Goal: Check status: Check status

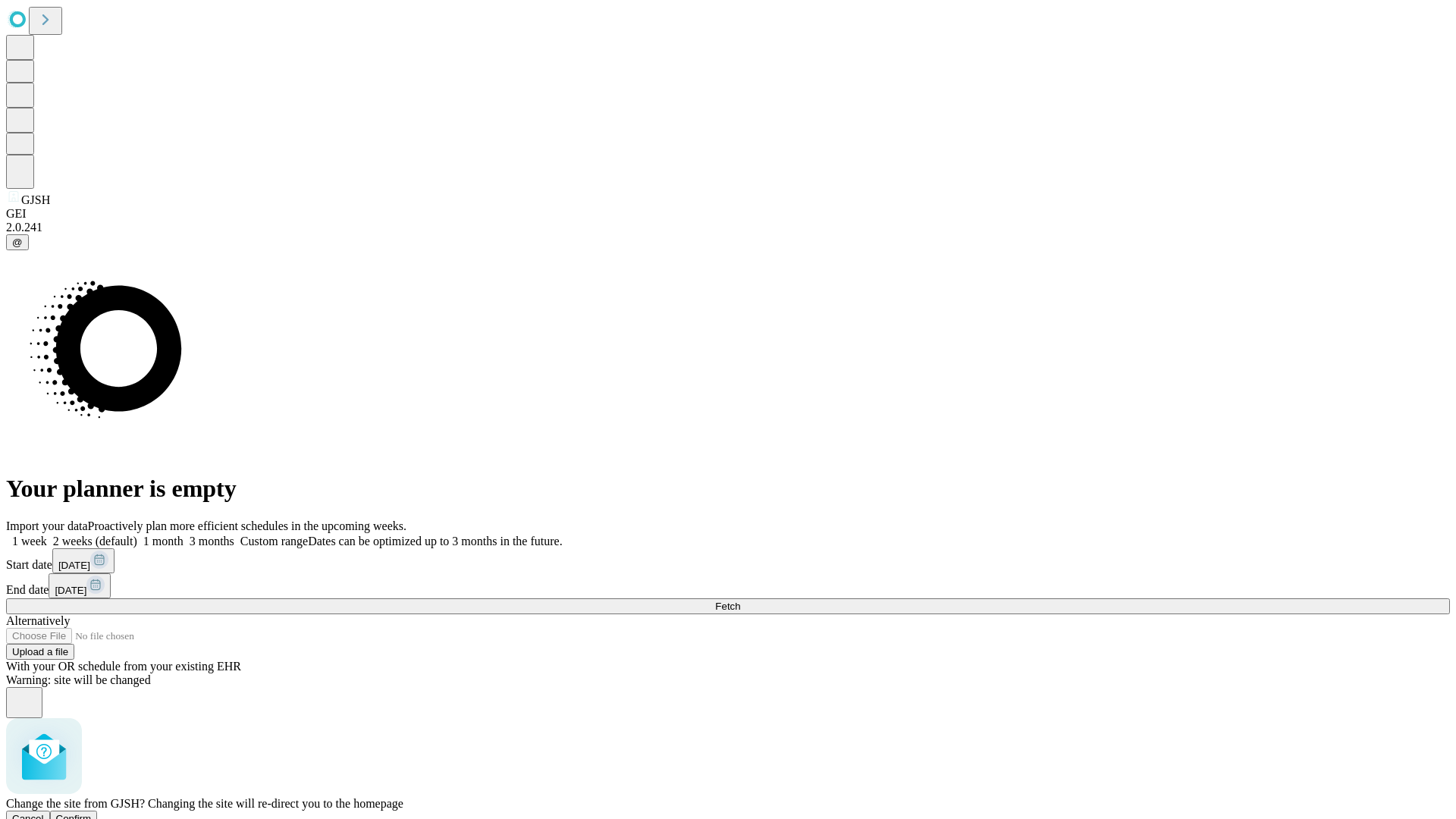
click at [92, 813] on span "Confirm" at bounding box center [73, 818] width 36 height 11
click at [47, 535] on label "1 week" at bounding box center [26, 541] width 41 height 13
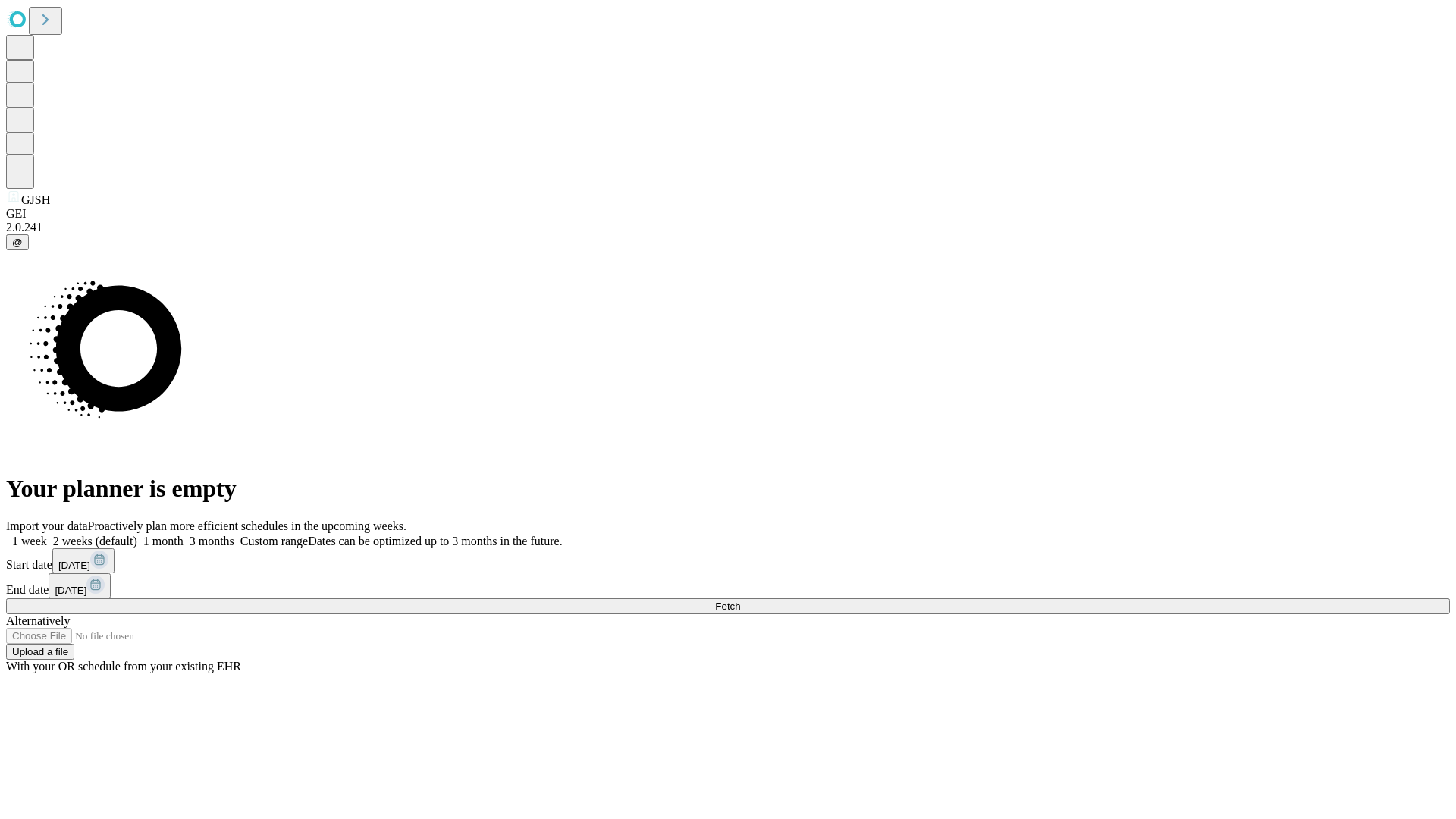
click at [740, 600] on span "Fetch" at bounding box center [728, 606] width 25 height 11
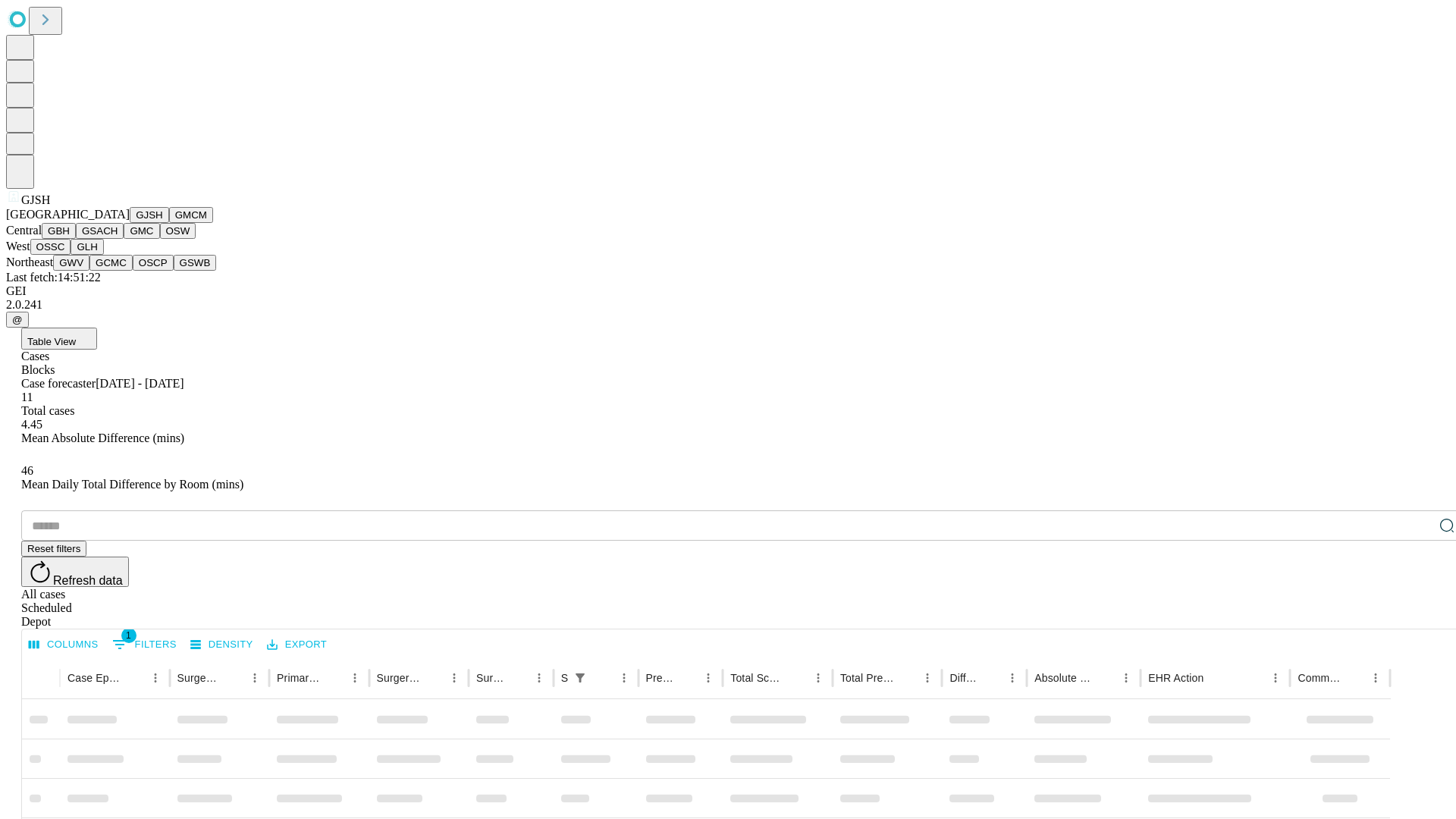
click at [169, 223] on button "GMCM" at bounding box center [191, 215] width 44 height 16
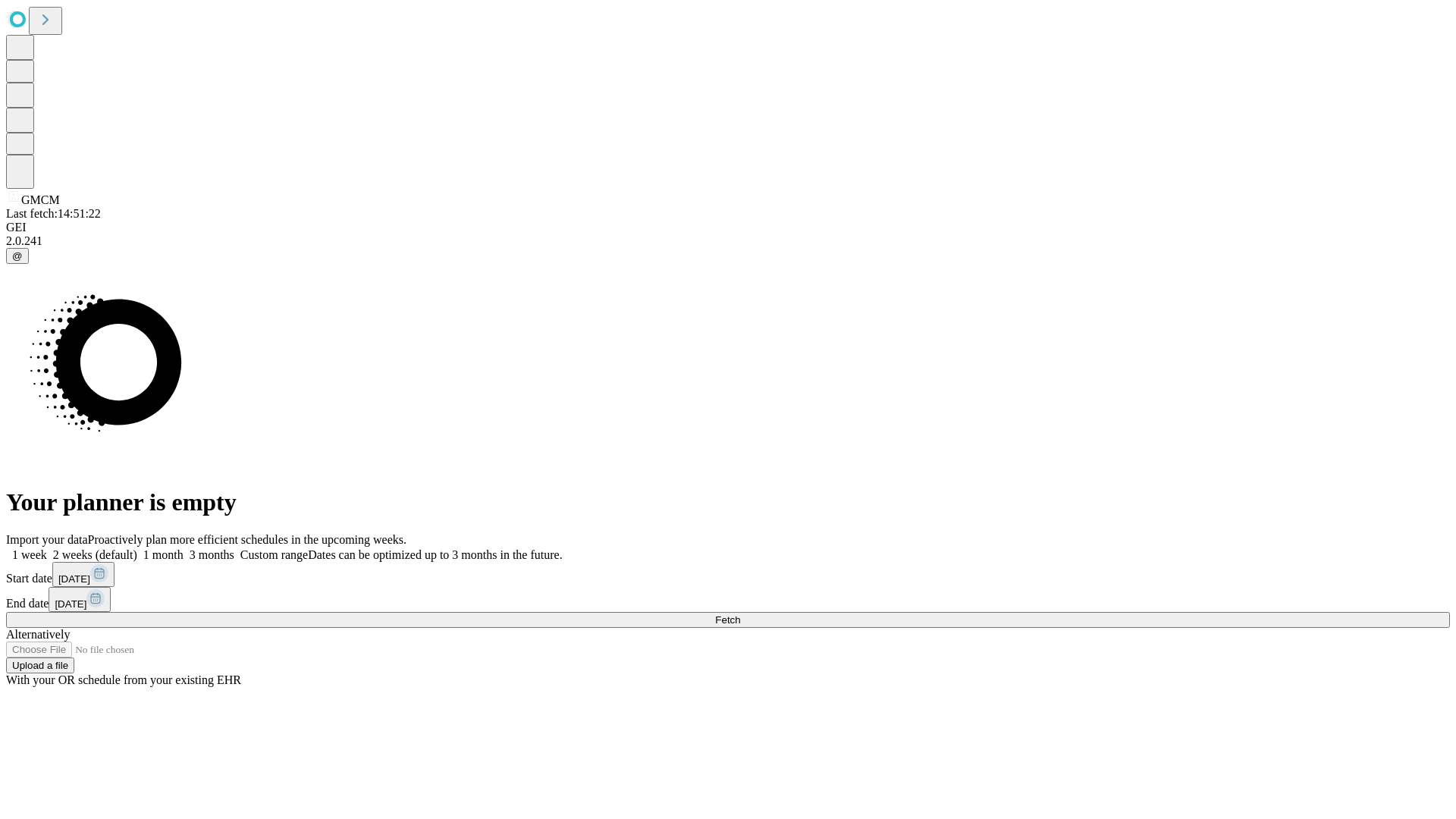
click at [47, 548] on label "1 week" at bounding box center [26, 555] width 41 height 13
click at [740, 614] on span "Fetch" at bounding box center [728, 619] width 25 height 11
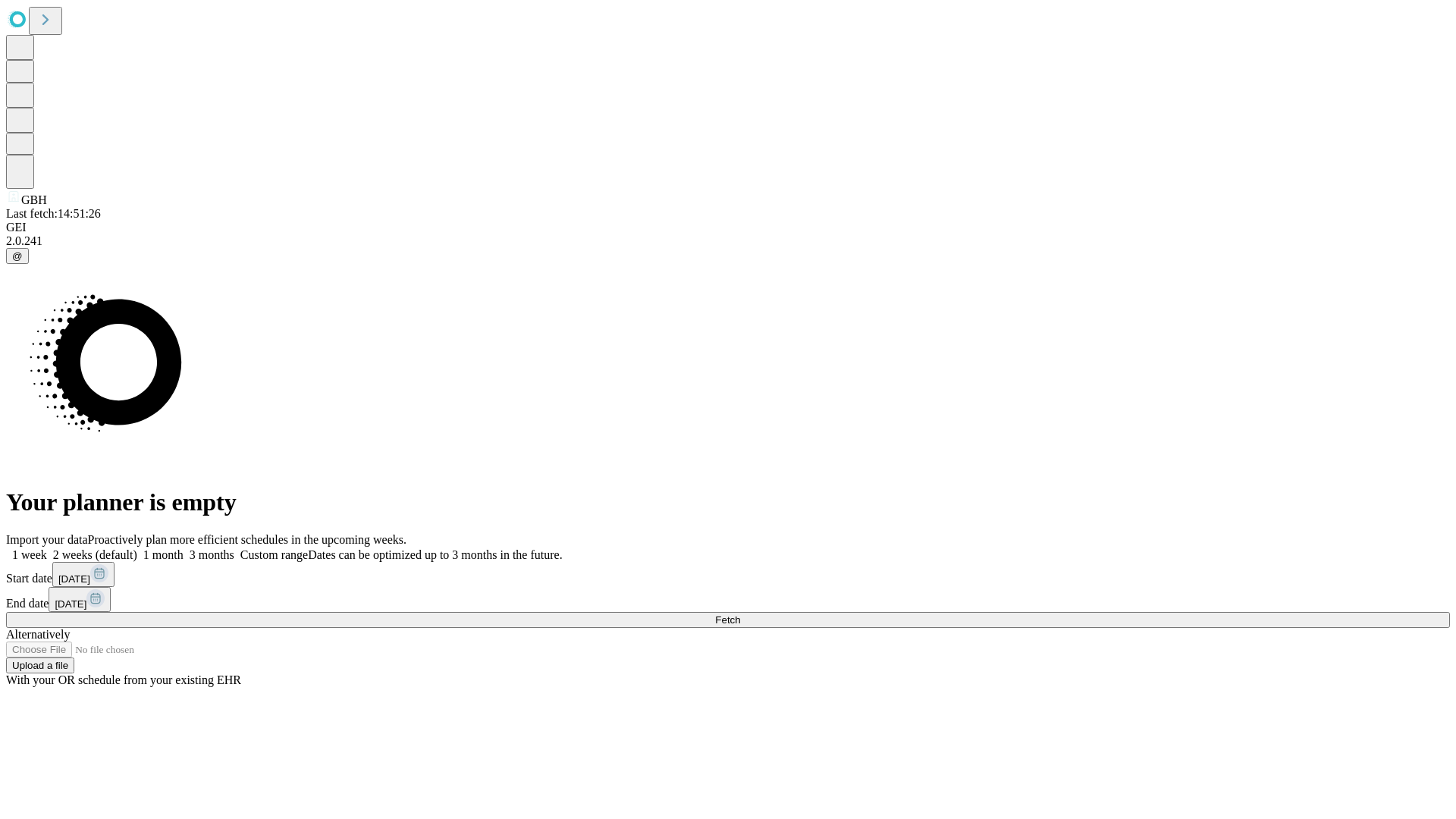
click at [47, 548] on label "1 week" at bounding box center [26, 555] width 41 height 13
click at [740, 614] on span "Fetch" at bounding box center [728, 619] width 25 height 11
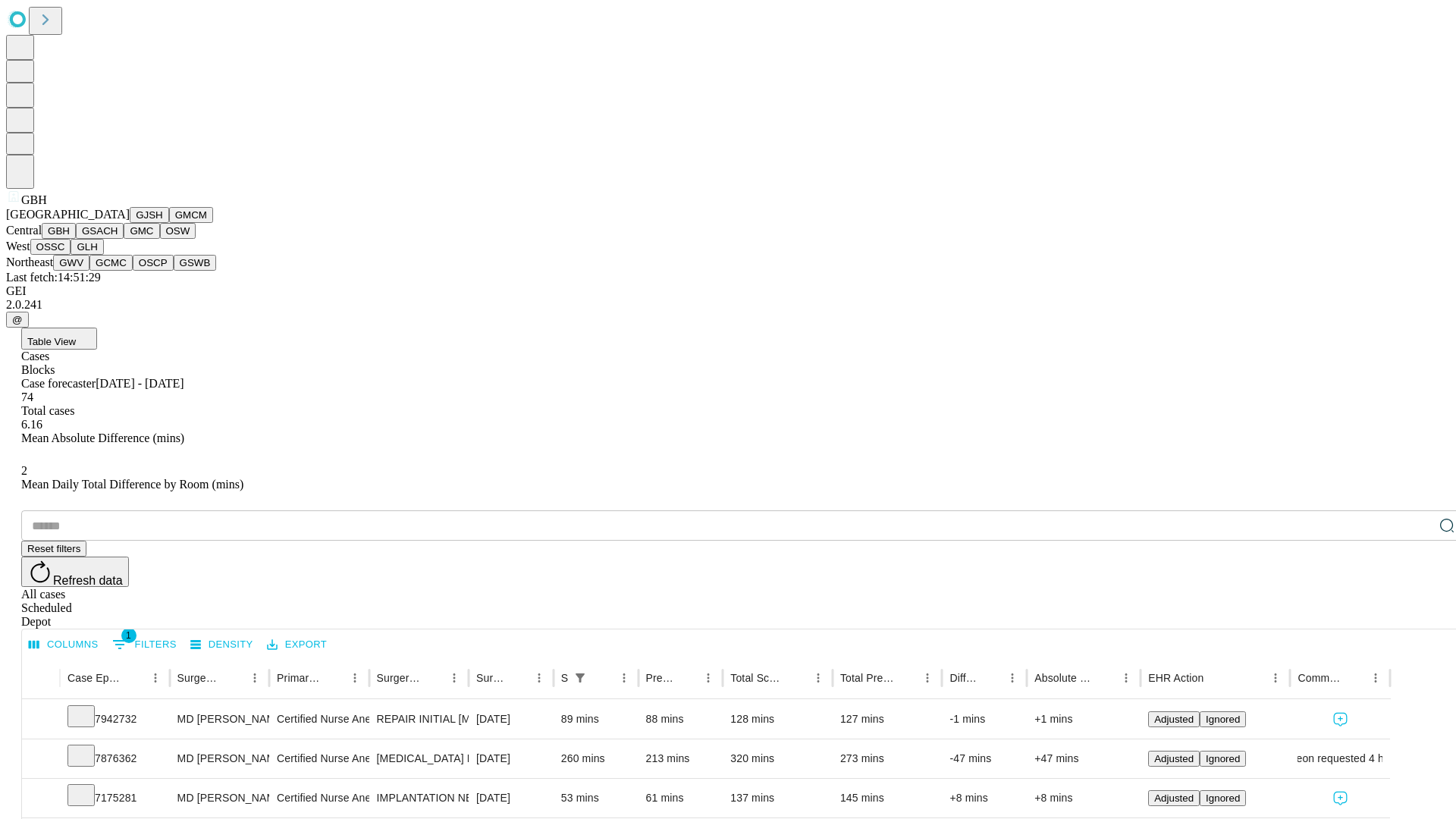
click at [117, 239] on button "GSACH" at bounding box center [100, 231] width 48 height 16
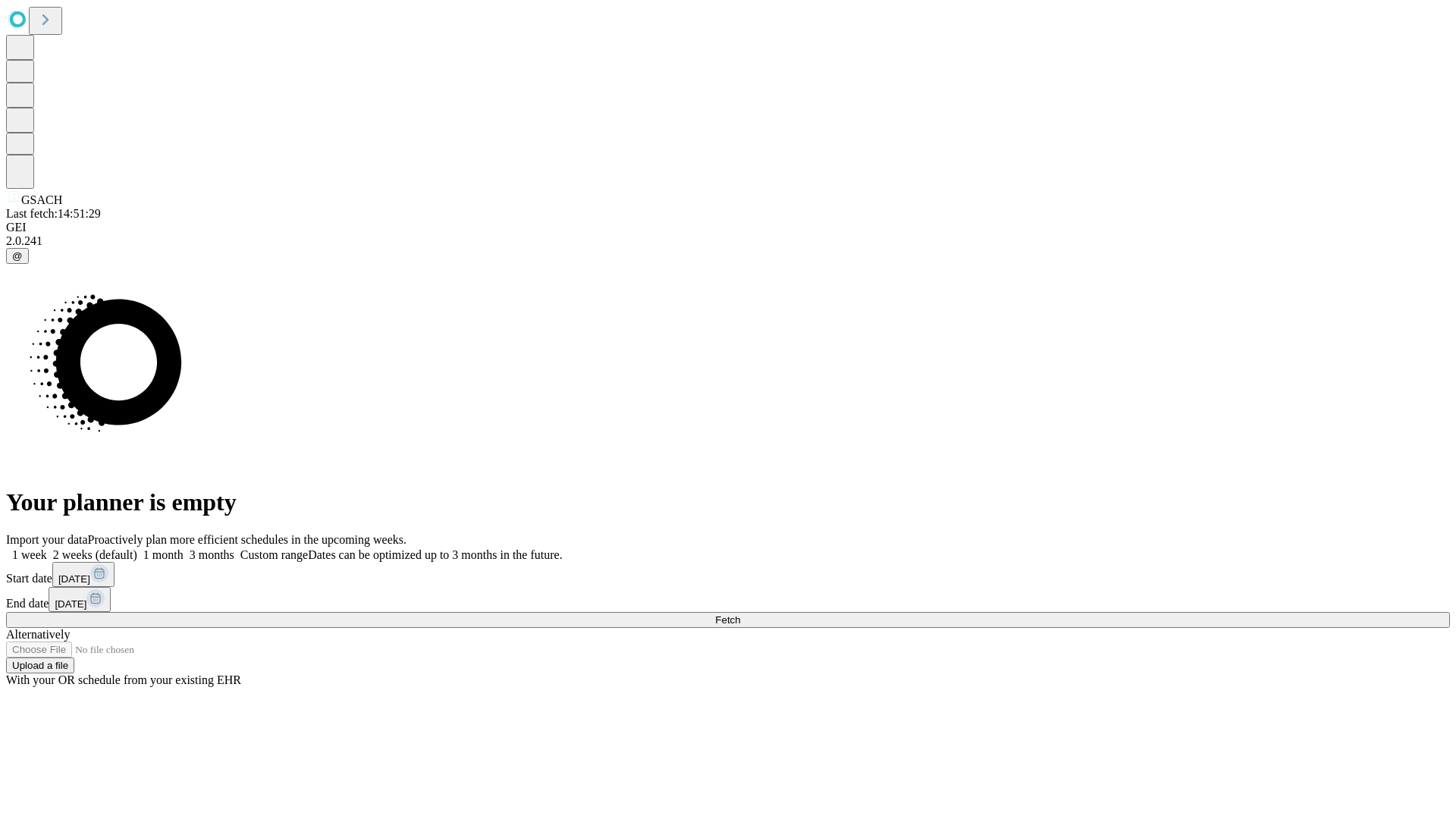
click at [47, 548] on label "1 week" at bounding box center [26, 555] width 41 height 13
click at [740, 614] on span "Fetch" at bounding box center [728, 619] width 25 height 11
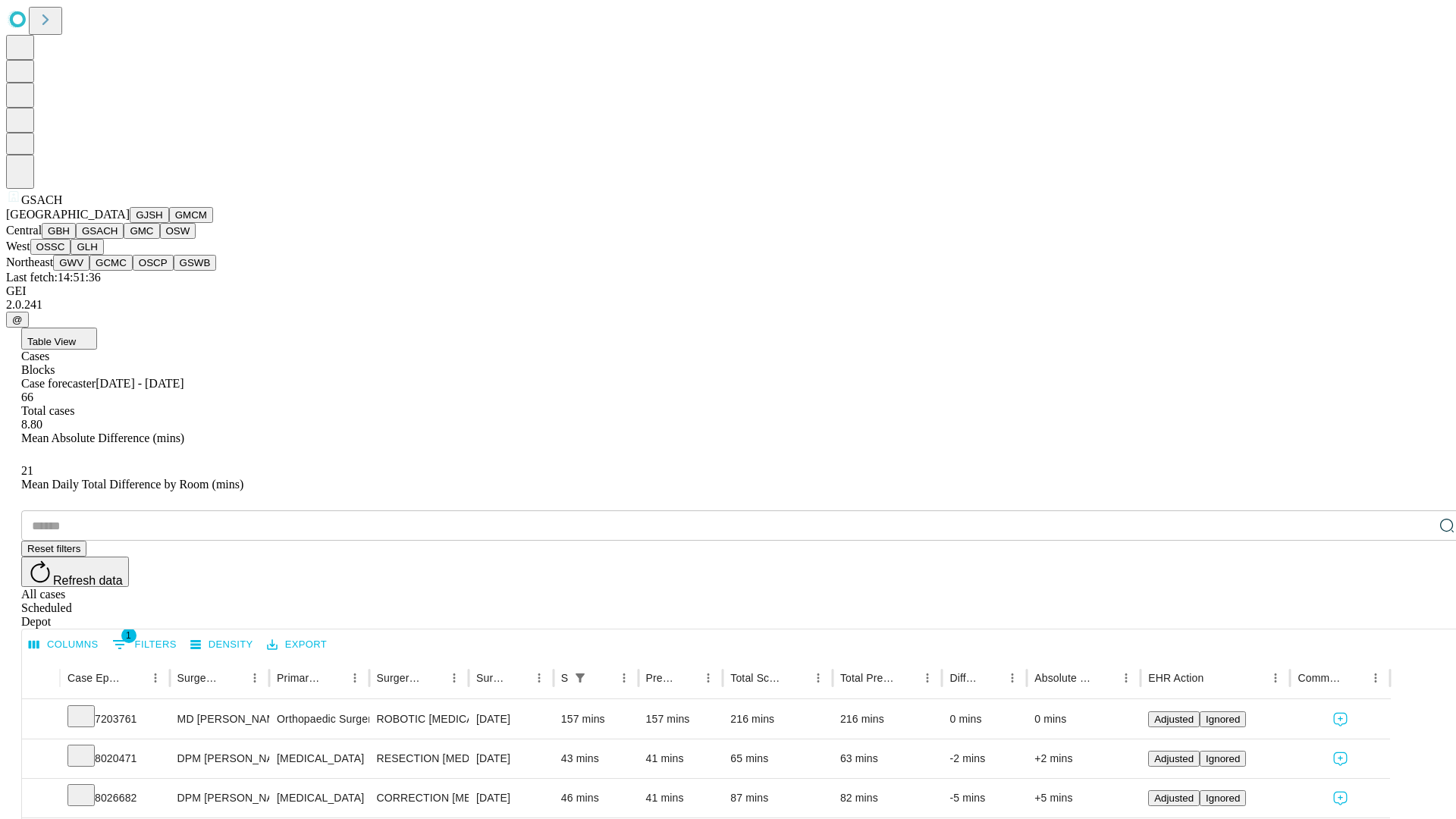
click at [124, 239] on button "GMC" at bounding box center [141, 231] width 36 height 16
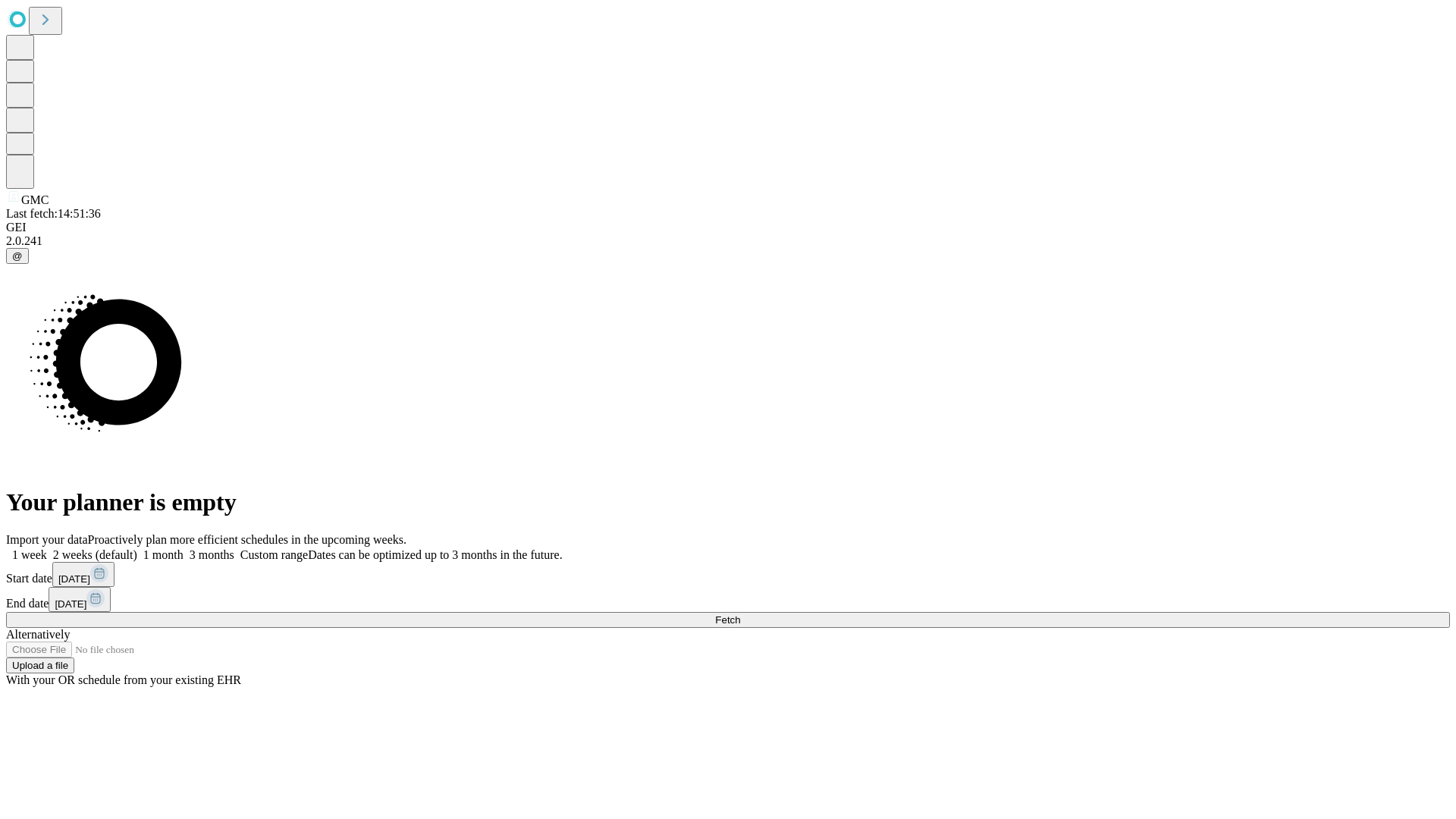
click at [47, 548] on label "1 week" at bounding box center [26, 555] width 41 height 13
click at [740, 614] on span "Fetch" at bounding box center [728, 619] width 25 height 11
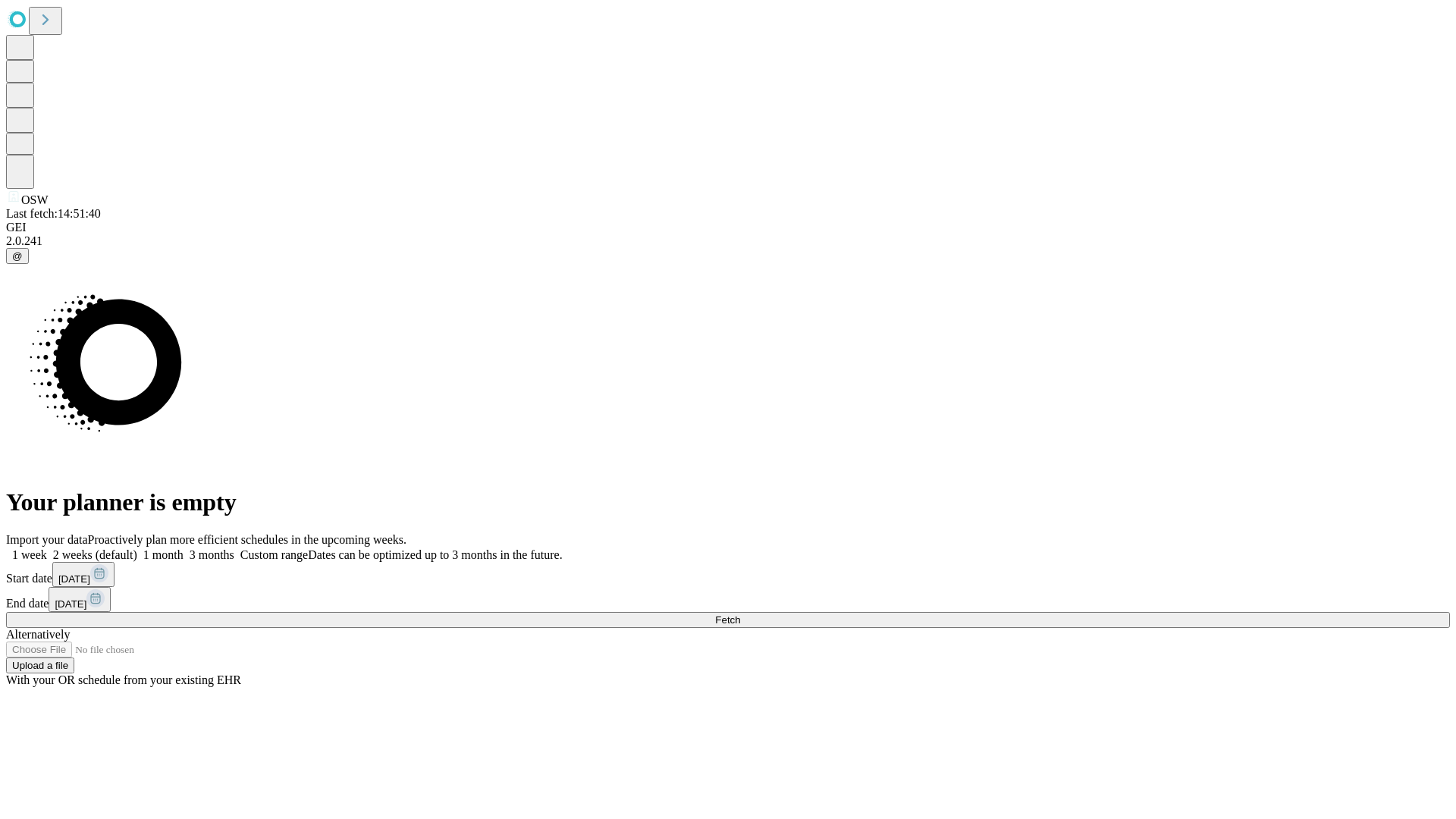
click at [740, 614] on span "Fetch" at bounding box center [728, 619] width 25 height 11
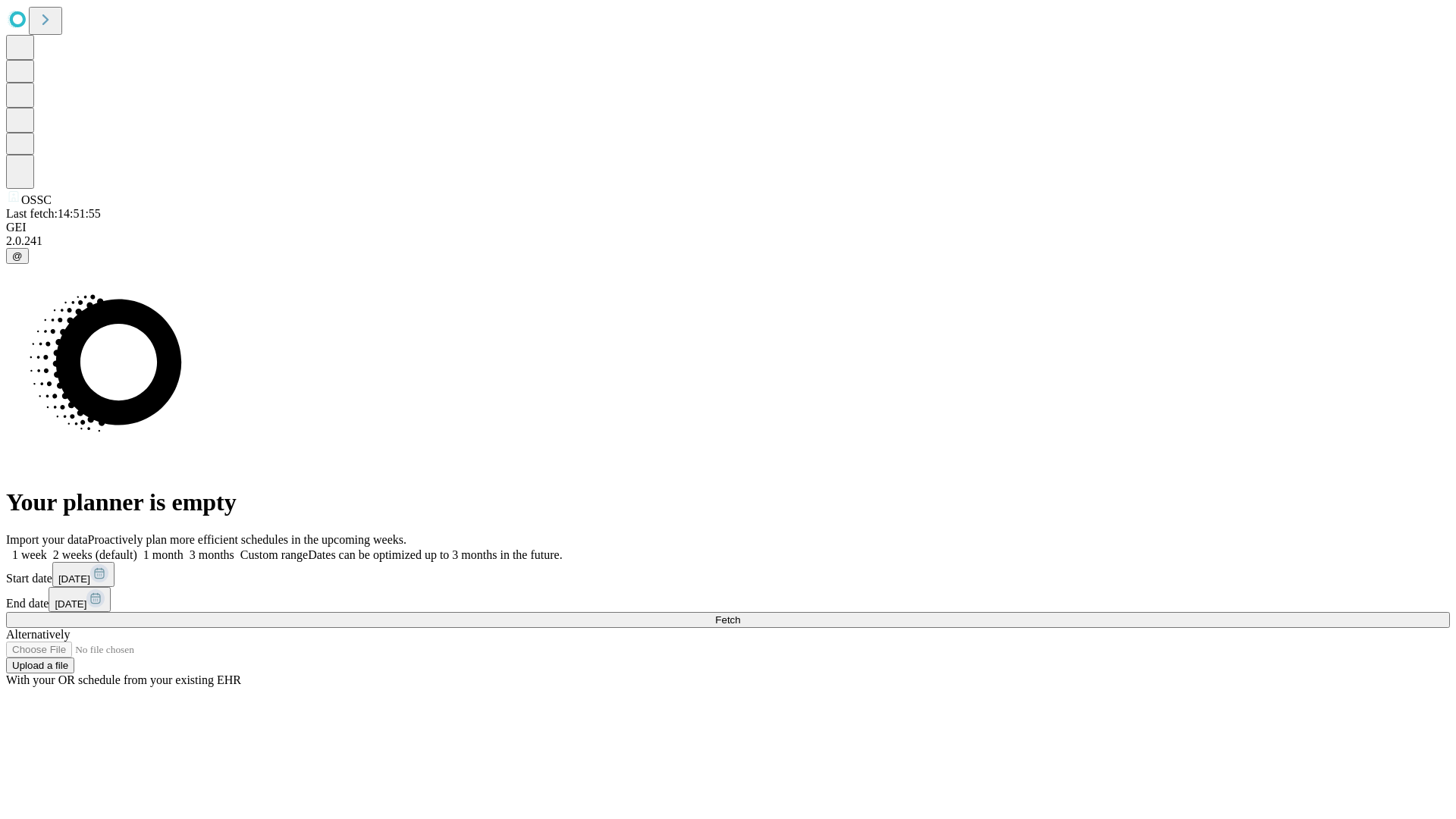
click at [740, 614] on span "Fetch" at bounding box center [728, 619] width 25 height 11
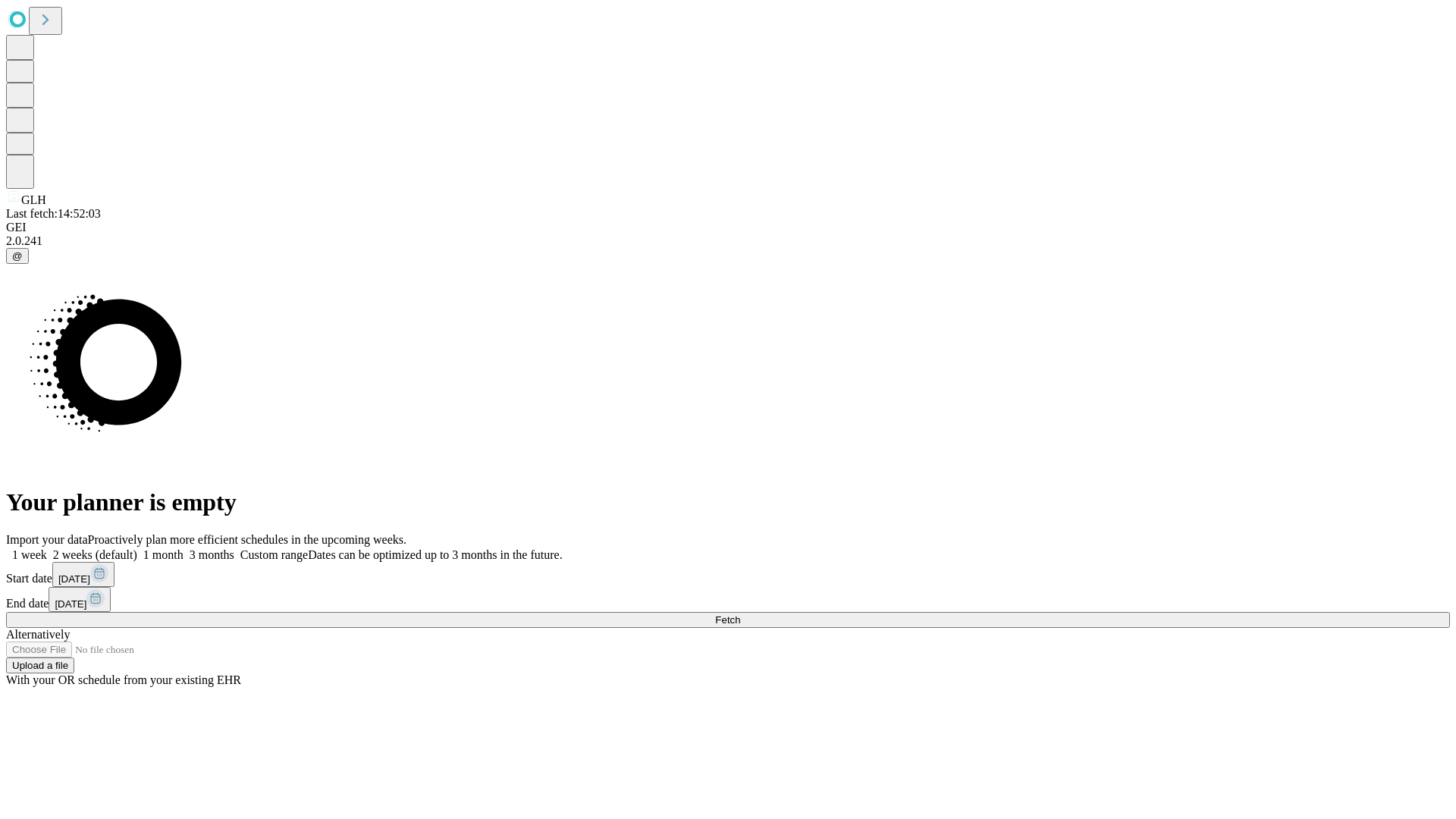
click at [47, 548] on label "1 week" at bounding box center [26, 555] width 41 height 13
click at [740, 614] on span "Fetch" at bounding box center [728, 619] width 25 height 11
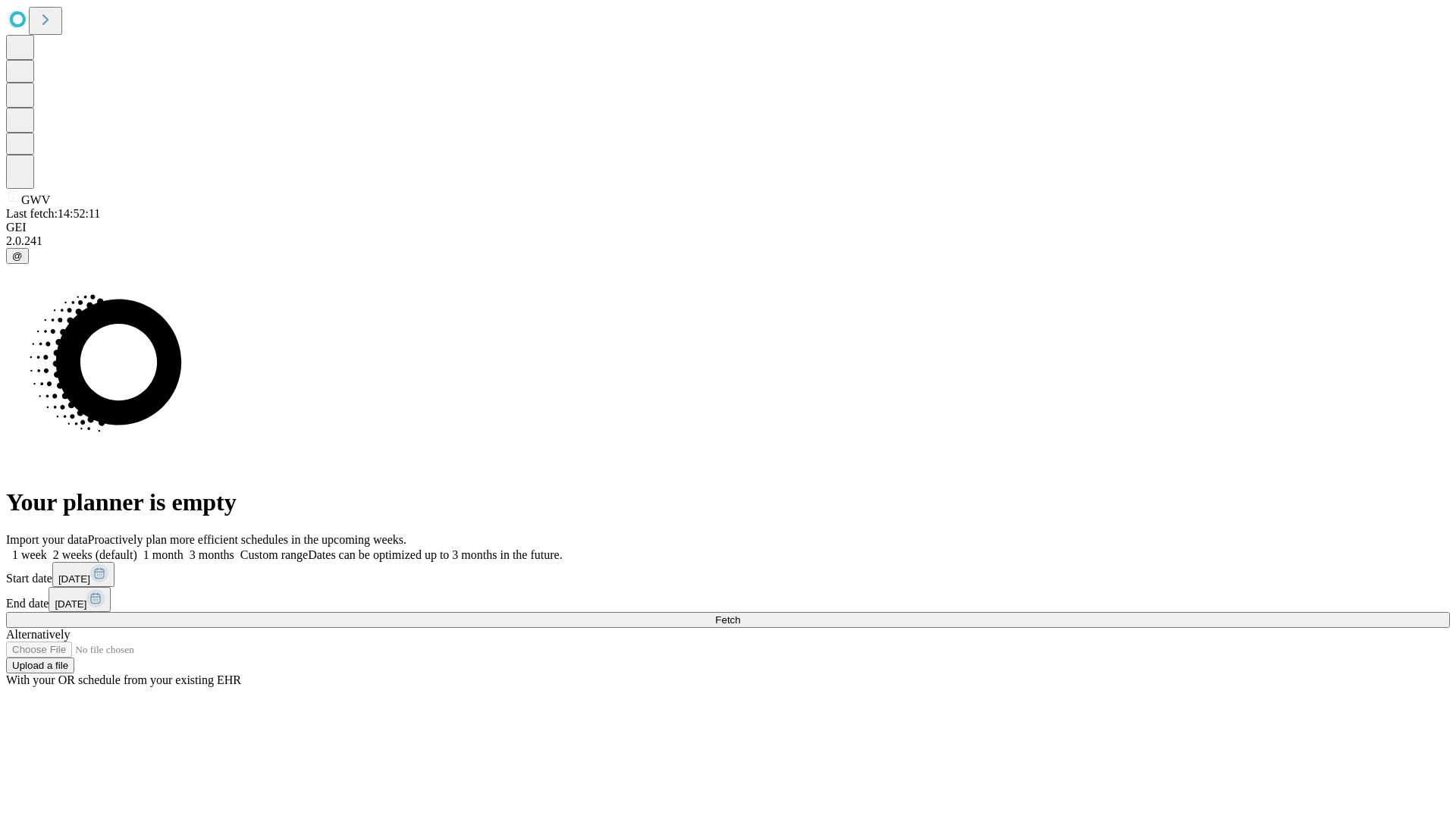
click at [740, 614] on span "Fetch" at bounding box center [728, 619] width 25 height 11
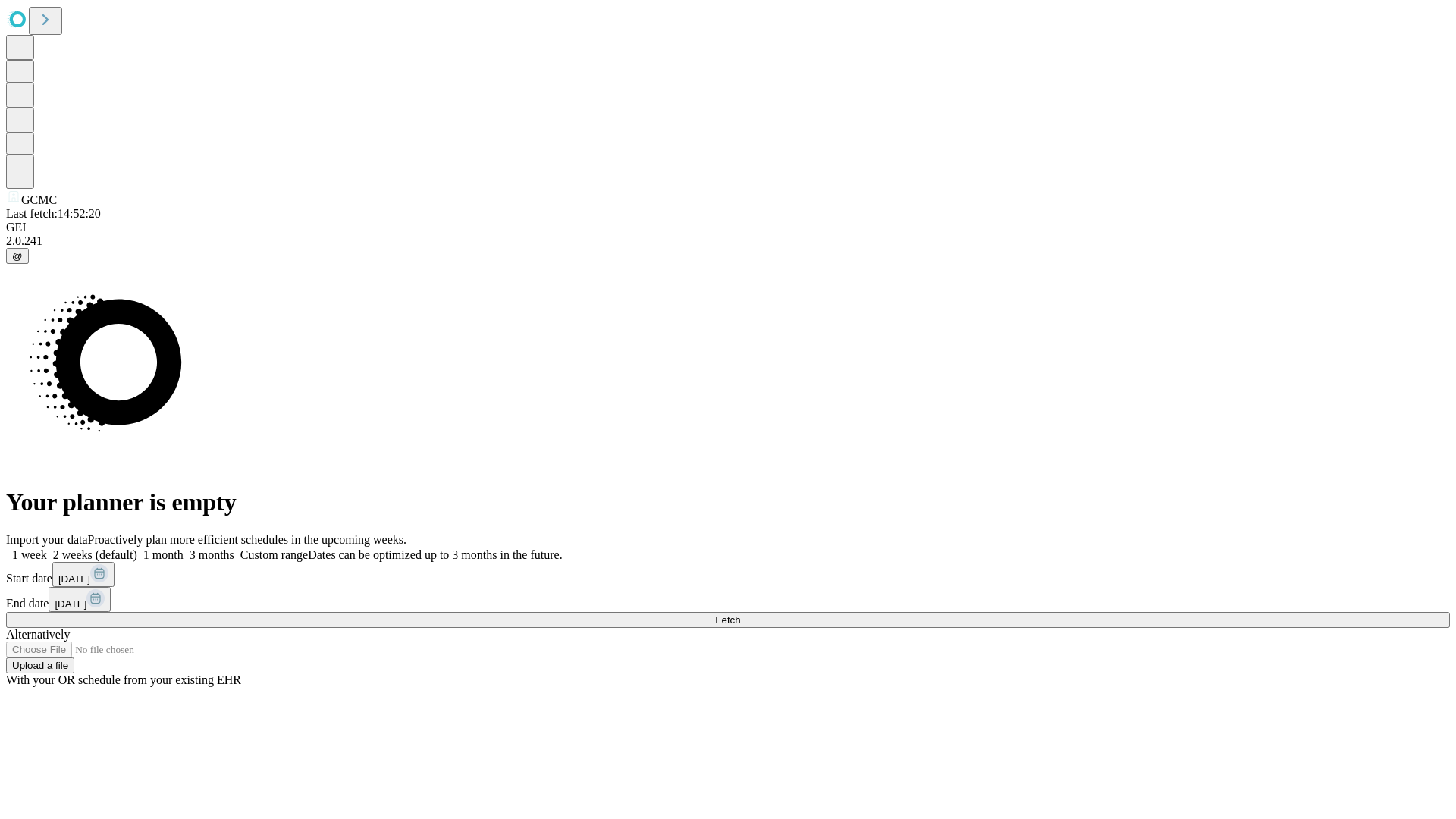
click at [47, 548] on label "1 week" at bounding box center [26, 555] width 41 height 13
click at [740, 614] on span "Fetch" at bounding box center [728, 619] width 25 height 11
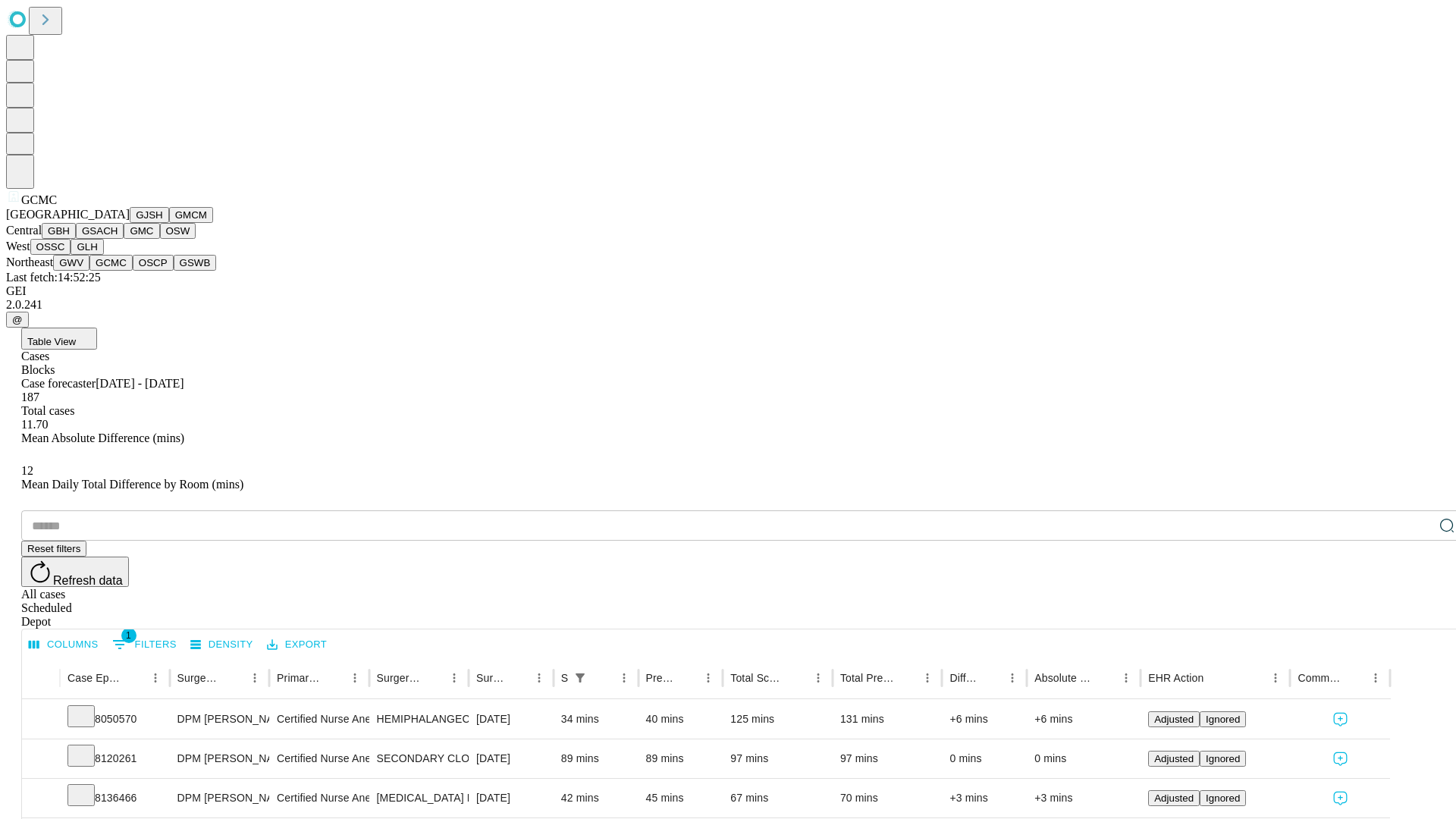
click at [133, 271] on button "OSCP" at bounding box center [153, 263] width 41 height 16
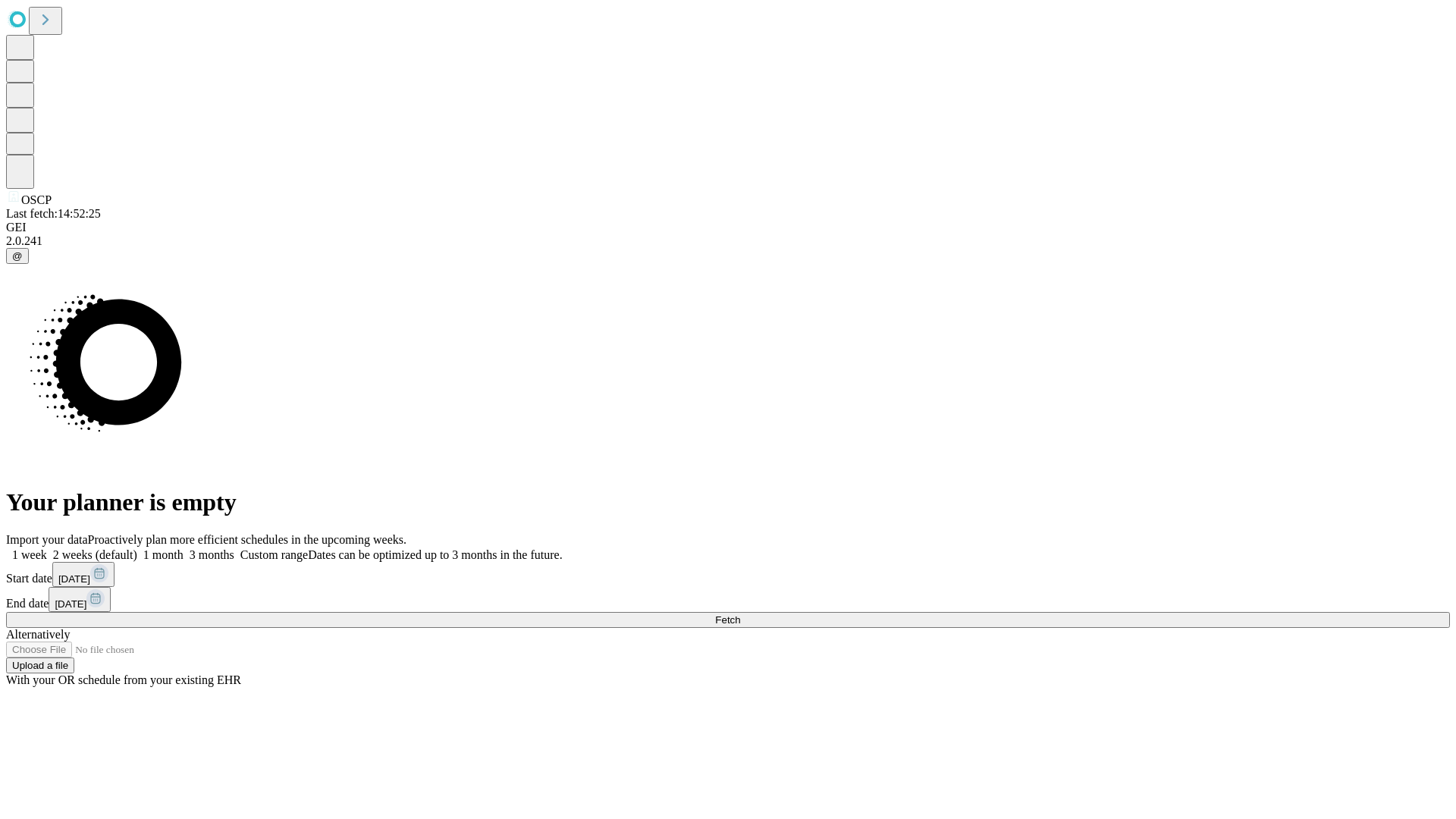
click at [740, 614] on span "Fetch" at bounding box center [728, 619] width 25 height 11
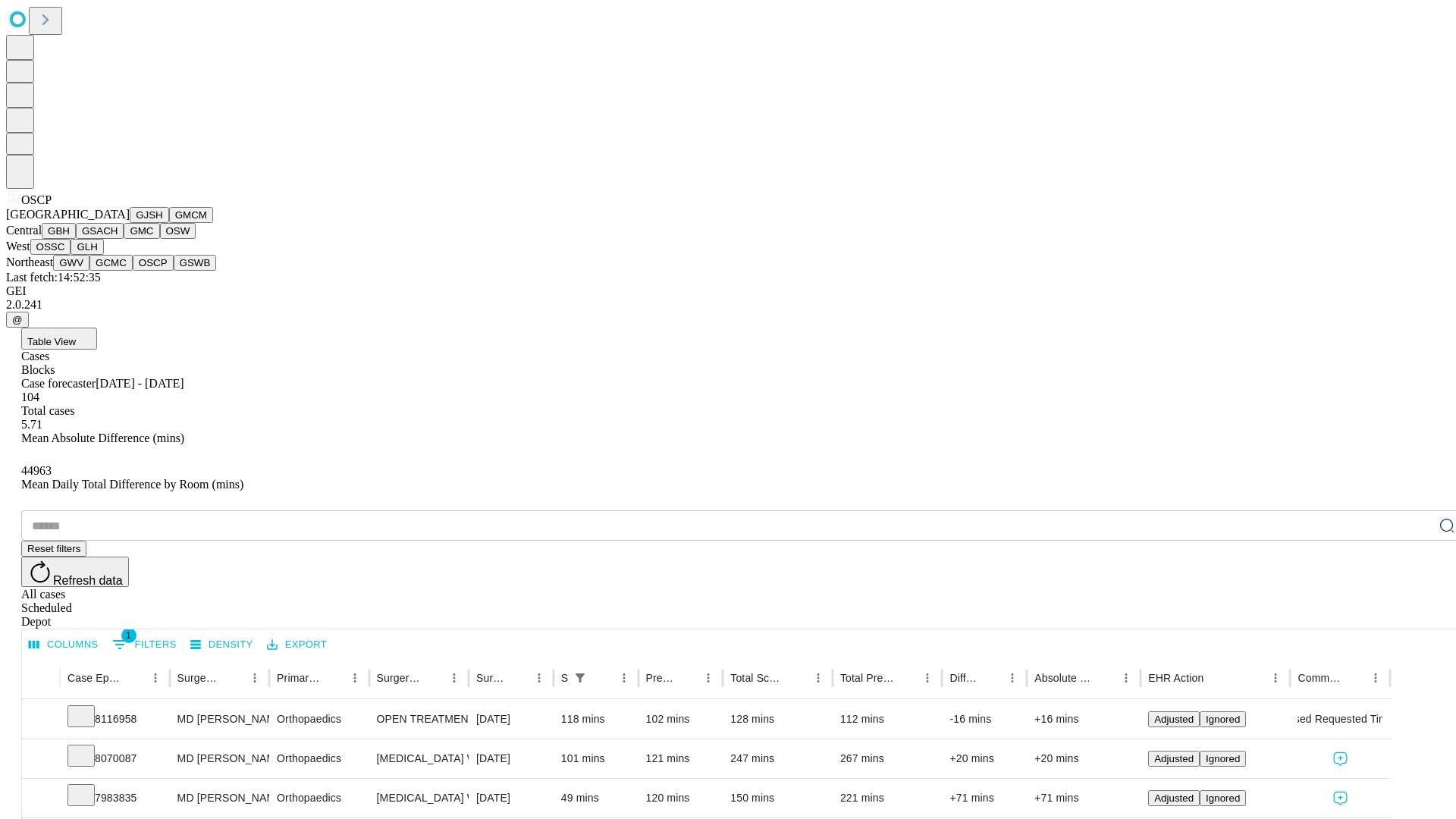
click at [173, 271] on button "GSWB" at bounding box center [195, 263] width 43 height 16
